Goal: Transaction & Acquisition: Subscribe to service/newsletter

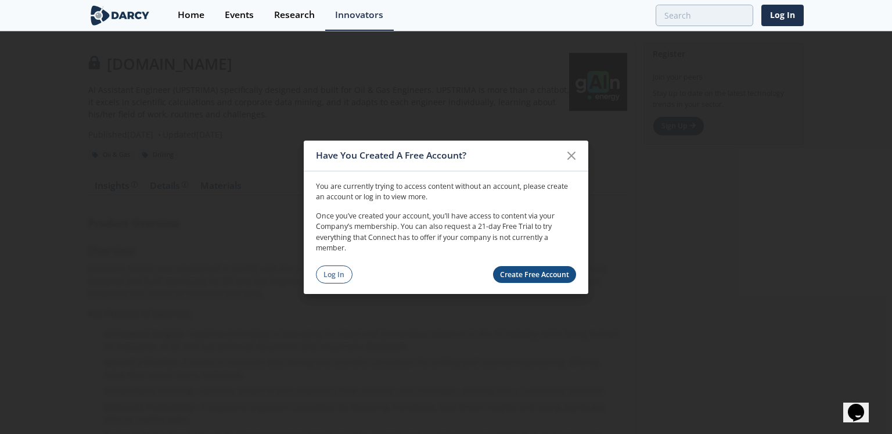
click at [519, 273] on link "Create Free Account" at bounding box center [535, 274] width 84 height 17
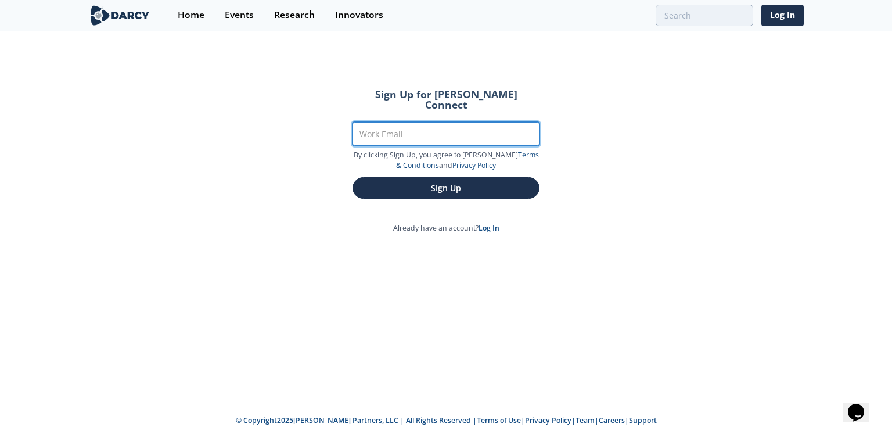
click at [431, 130] on input "Work Email" at bounding box center [446, 134] width 187 height 24
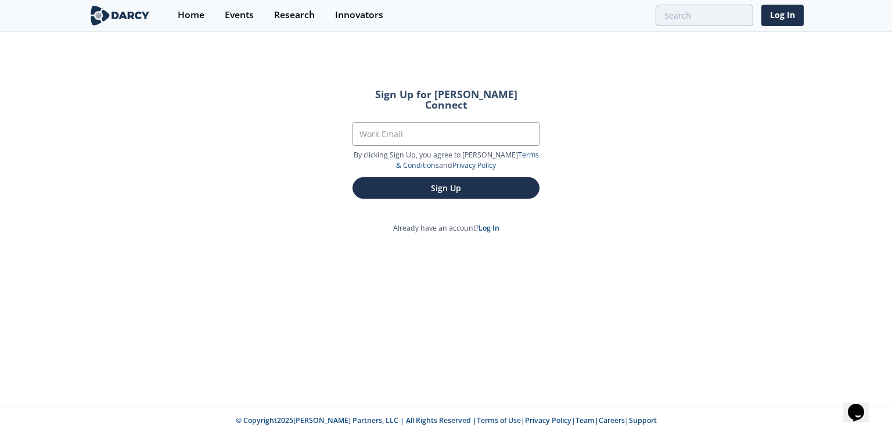
click at [130, 17] on img at bounding box center [119, 15] width 63 height 20
